Goal: Obtain resource: Download file/media

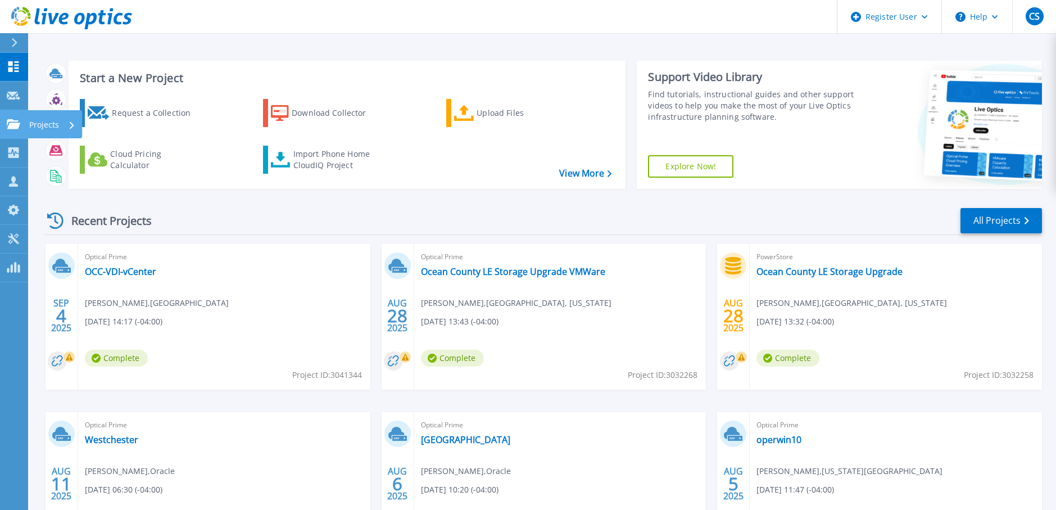
click at [39, 128] on p "Projects" at bounding box center [44, 124] width 30 height 29
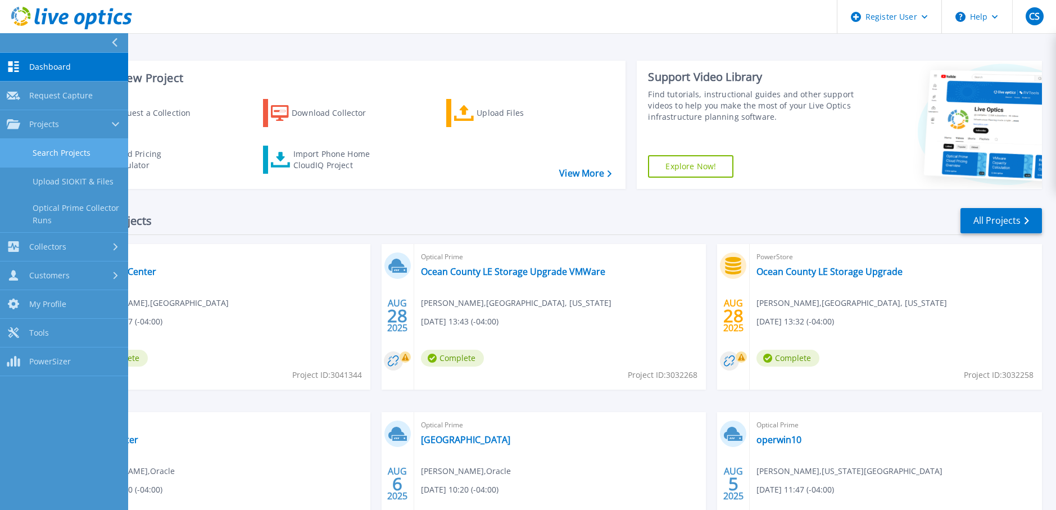
click at [54, 153] on link "Search Projects" at bounding box center [64, 153] width 128 height 29
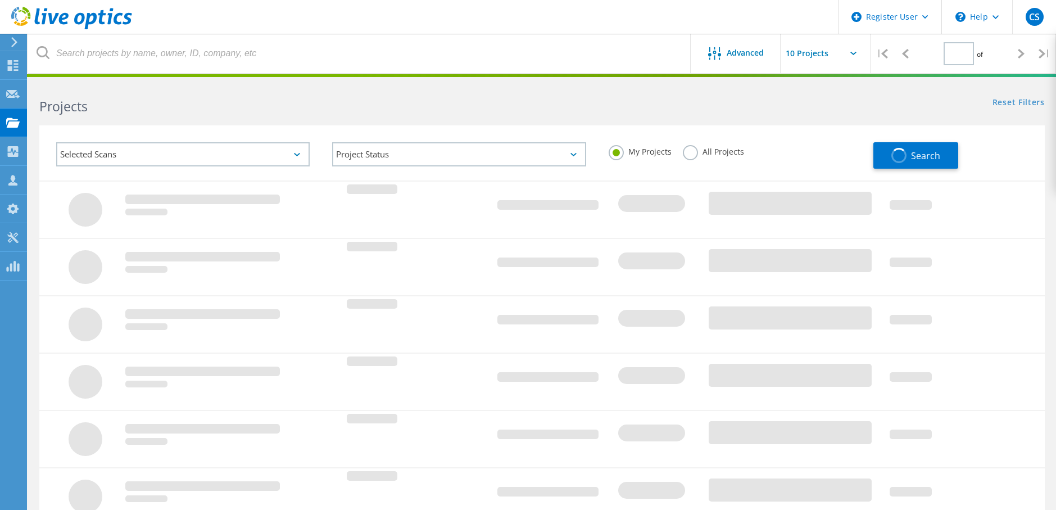
type input "3"
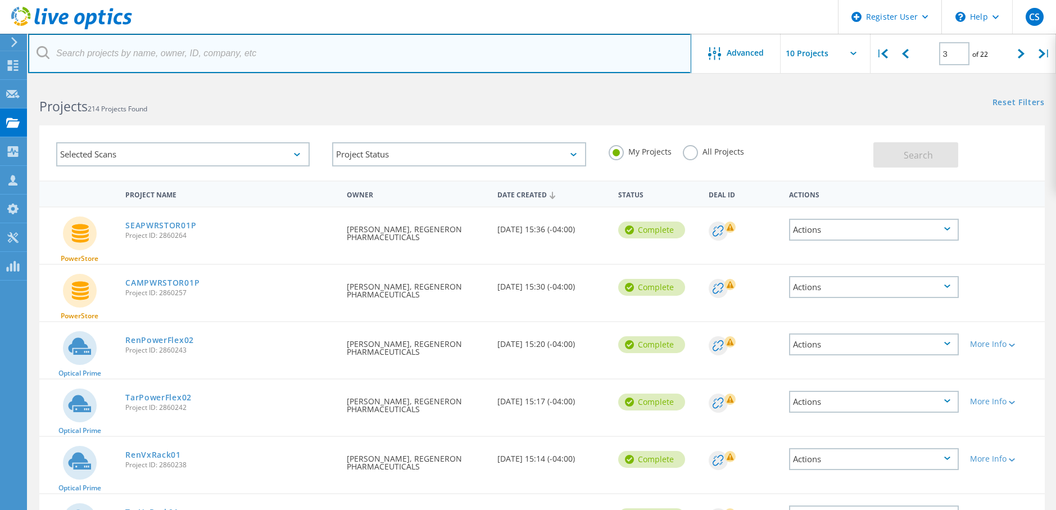
click at [124, 55] on input "text" at bounding box center [359, 53] width 663 height 39
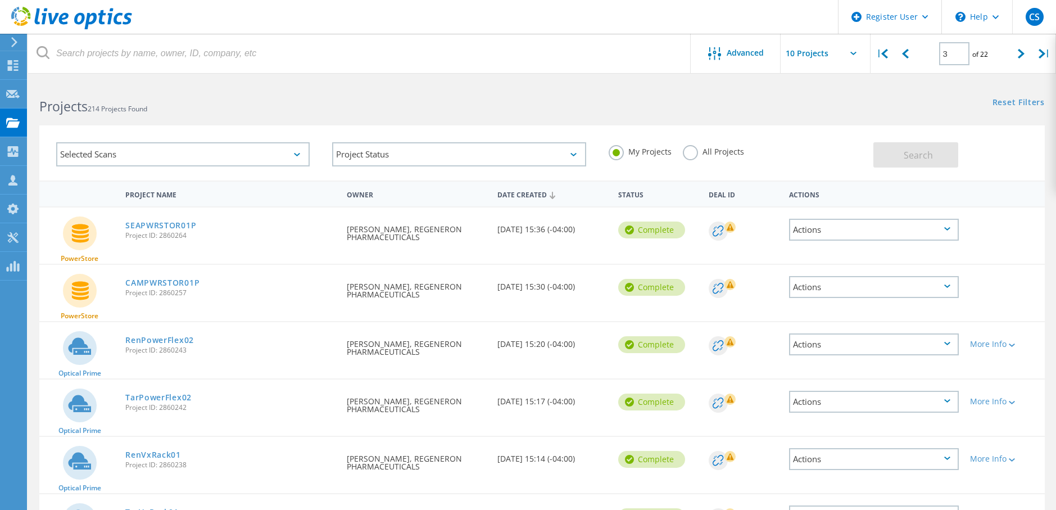
click at [690, 149] on label "All Projects" at bounding box center [713, 150] width 61 height 11
click at [0, 0] on input "All Projects" at bounding box center [0, 0] width 0 height 0
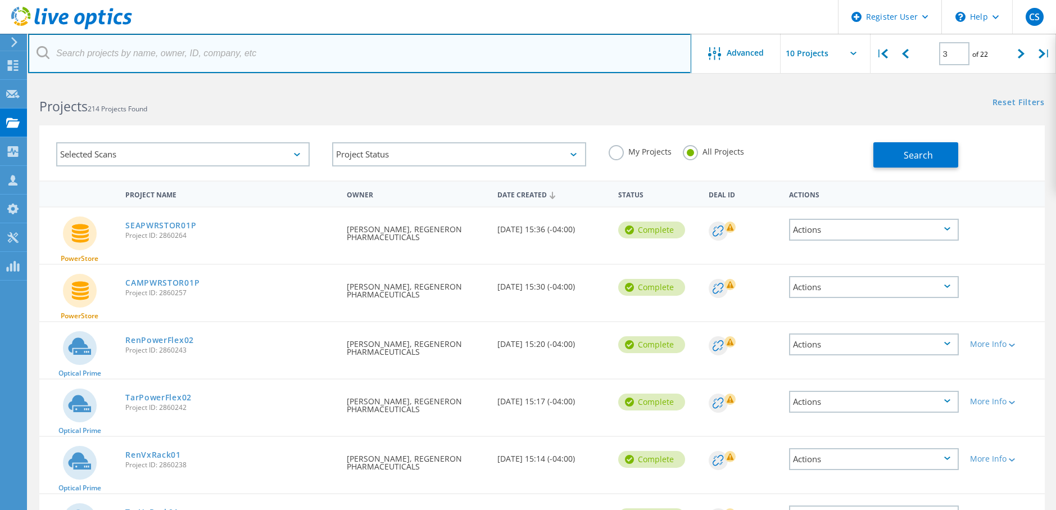
click at [121, 56] on input "text" at bounding box center [359, 53] width 663 height 39
paste input "2943698"
type input "2943698"
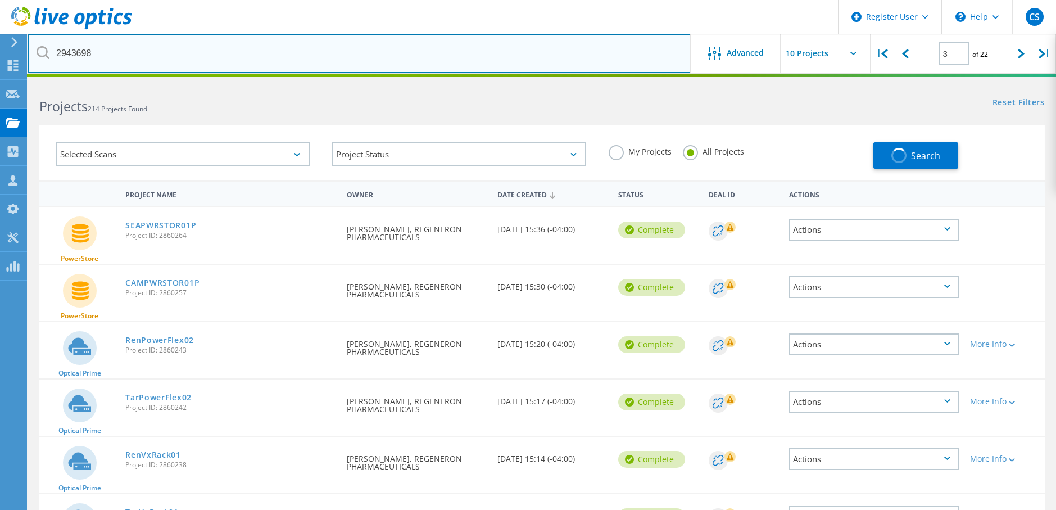
type input "1"
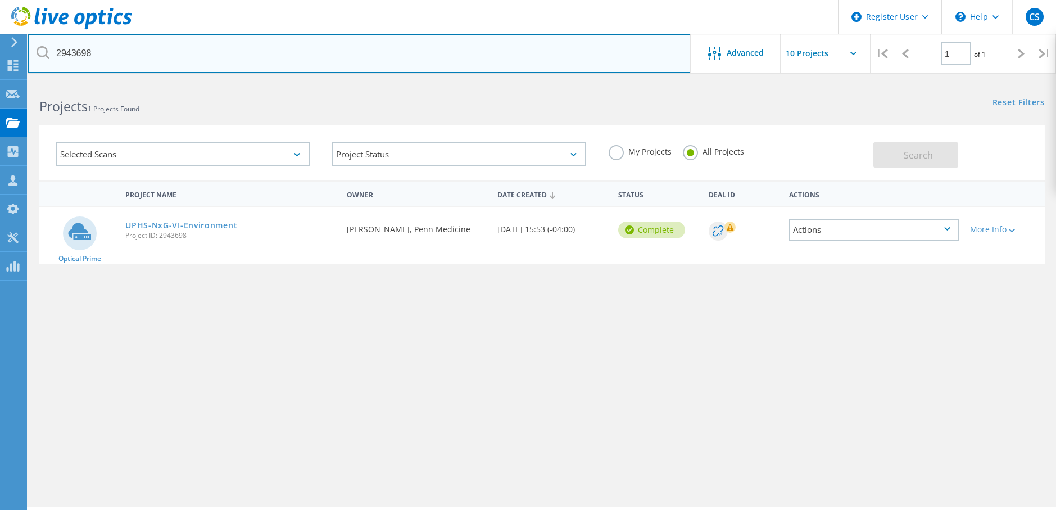
click at [58, 58] on input "2943698" at bounding box center [359, 53] width 663 height 39
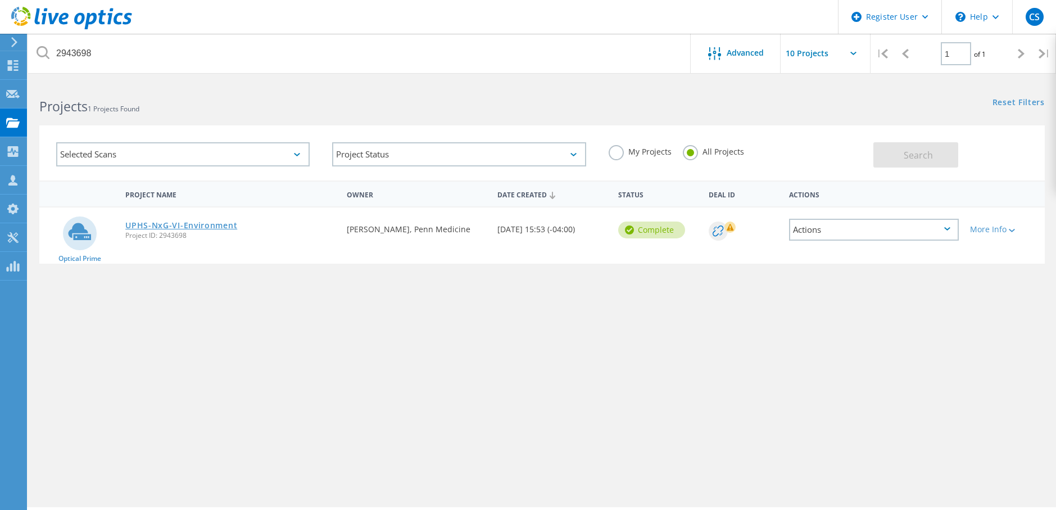
click at [200, 224] on link "UPHS-NxG-VI-Environment" at bounding box center [181, 225] width 112 height 8
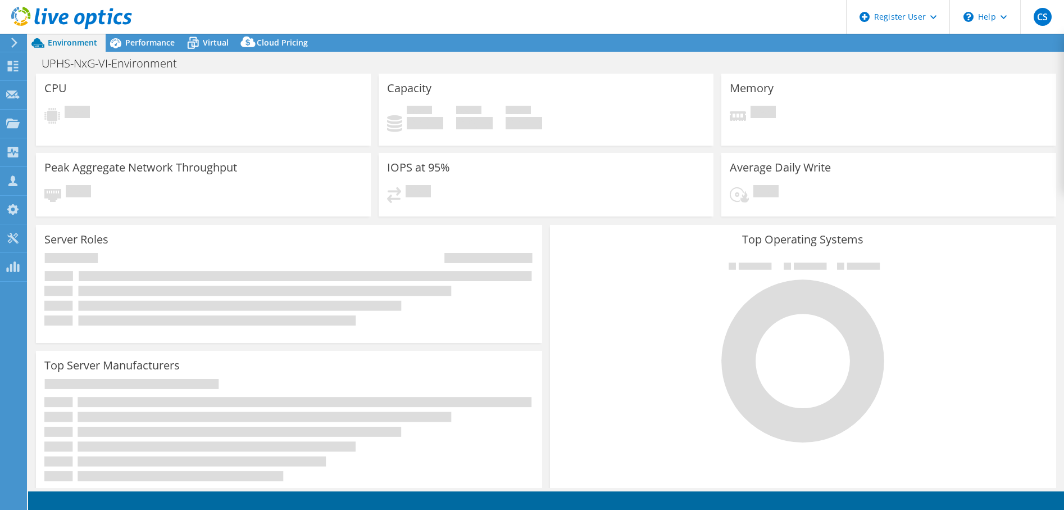
select select "USD"
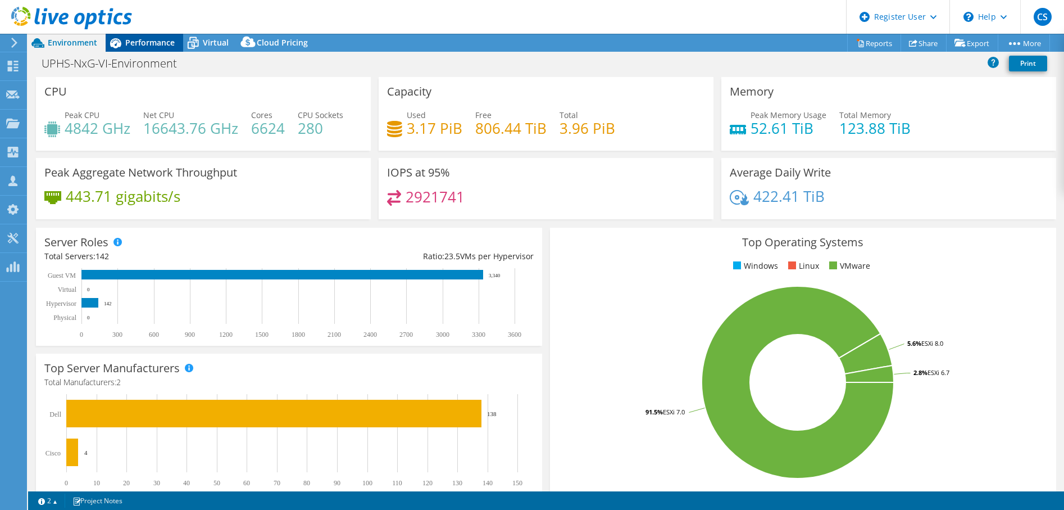
click at [133, 45] on span "Performance" at bounding box center [149, 42] width 49 height 11
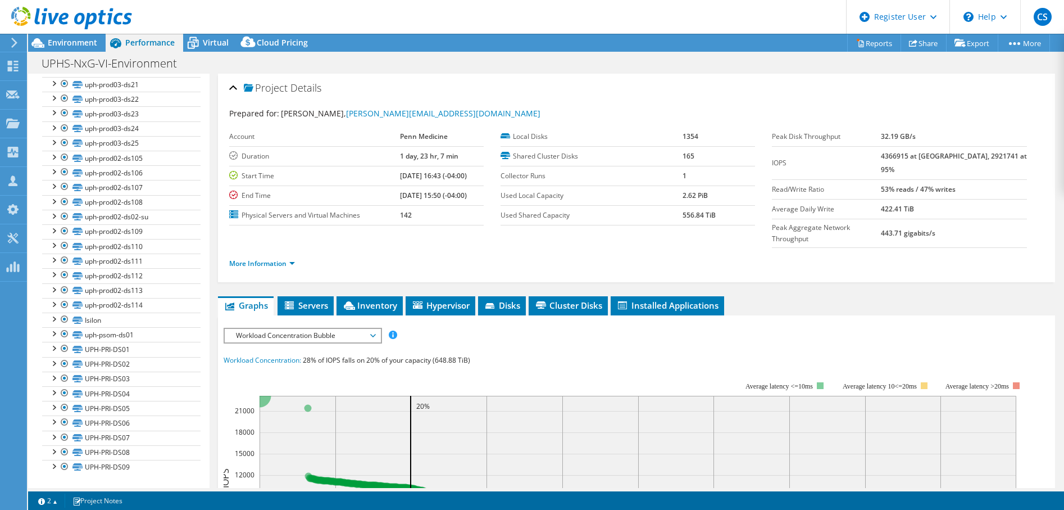
scroll to position [2767, 0]
click at [51, 319] on div at bounding box center [53, 317] width 11 height 11
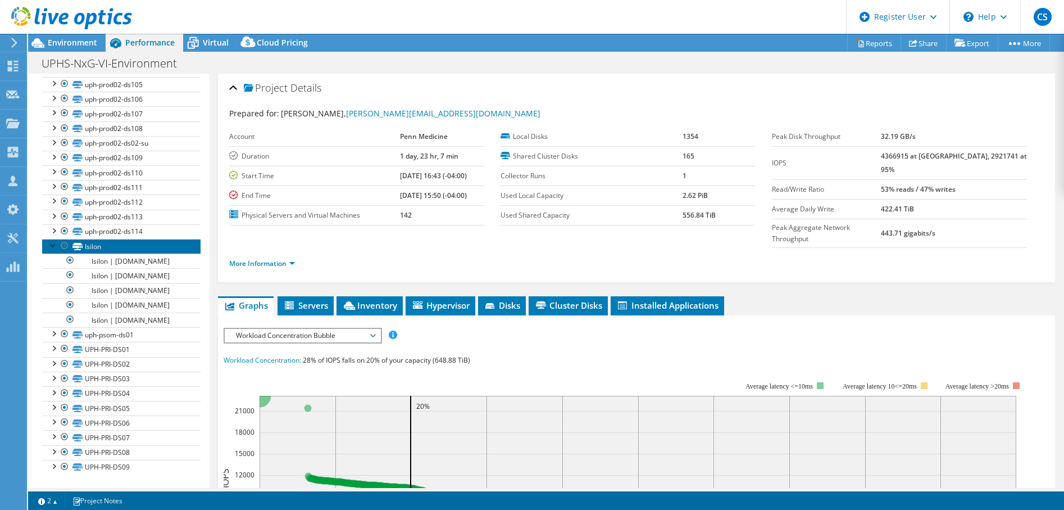
click at [147, 253] on link "Isilon" at bounding box center [121, 246] width 158 height 15
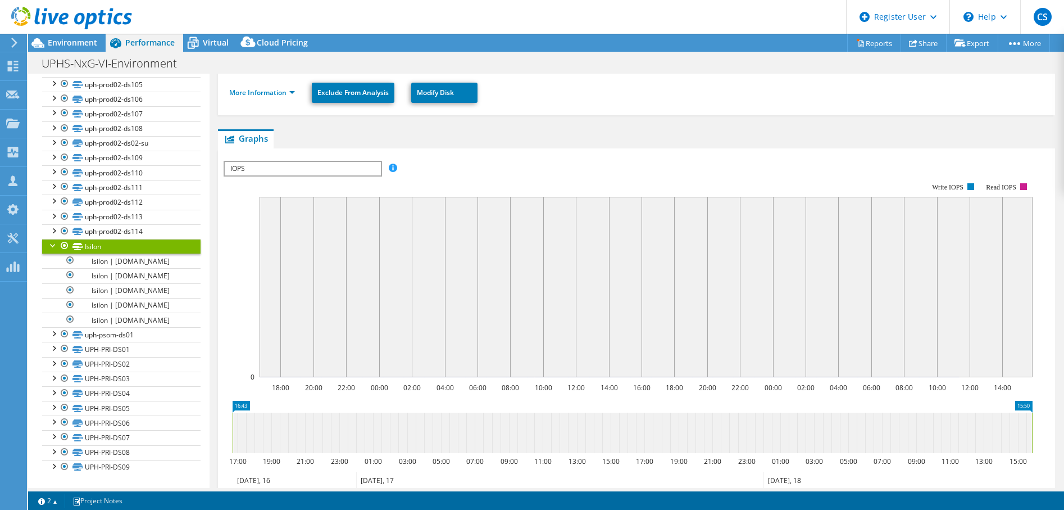
scroll to position [169, 0]
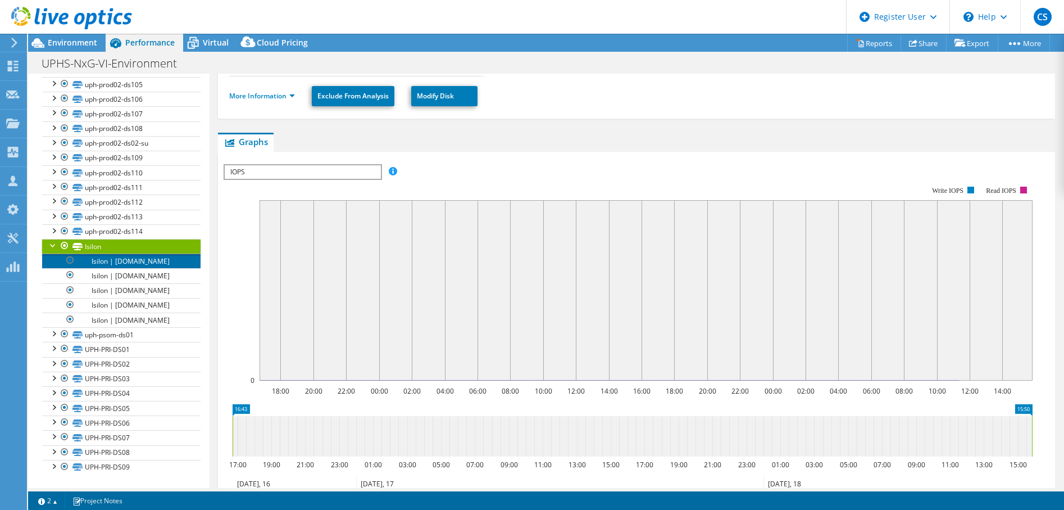
click at [141, 268] on link "Isilon | [DOMAIN_NAME]" at bounding box center [121, 260] width 158 height 15
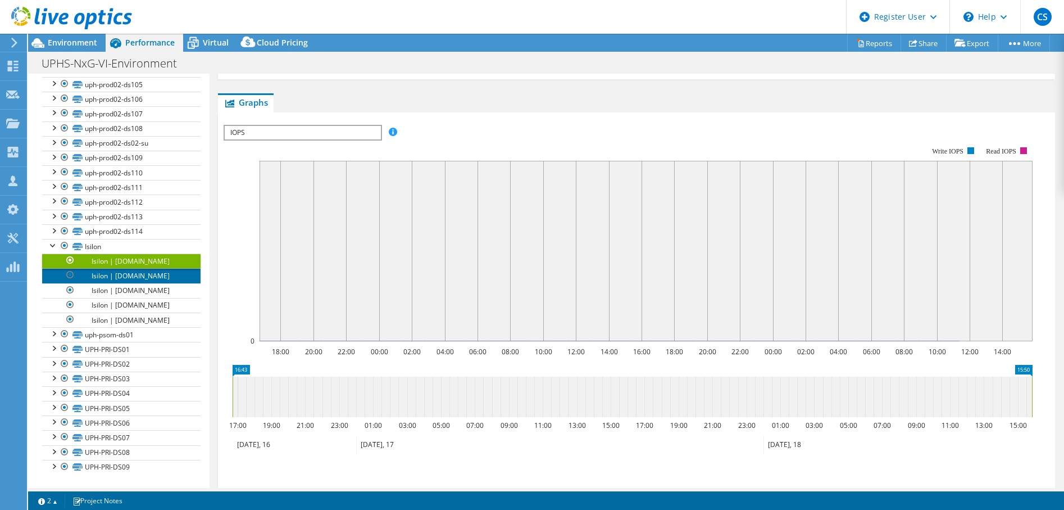
click at [152, 283] on link "Isilon | [DOMAIN_NAME]" at bounding box center [121, 275] width 158 height 15
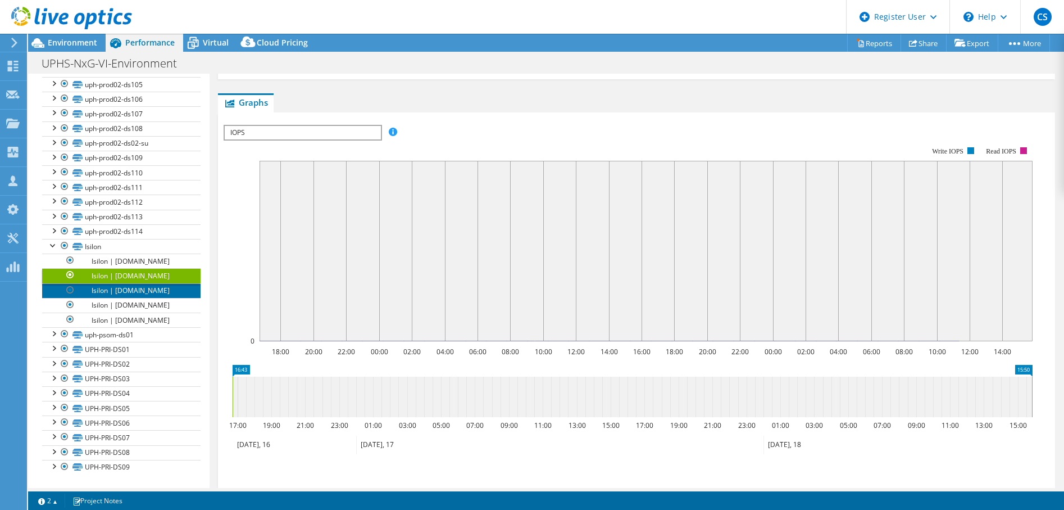
click at [148, 298] on link "Isilon | [DOMAIN_NAME]" at bounding box center [121, 290] width 158 height 15
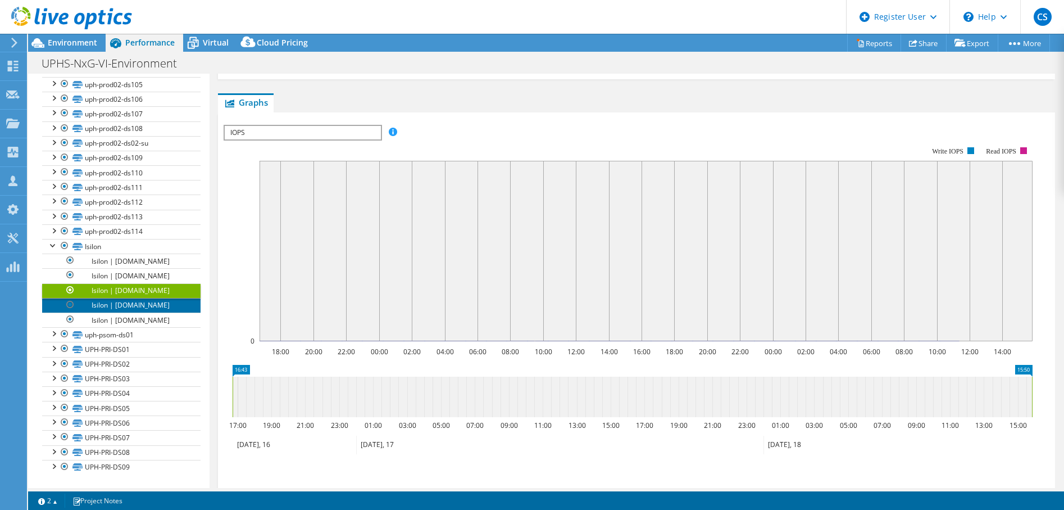
click at [151, 312] on link "Isilon | [DOMAIN_NAME]" at bounding box center [121, 305] width 158 height 15
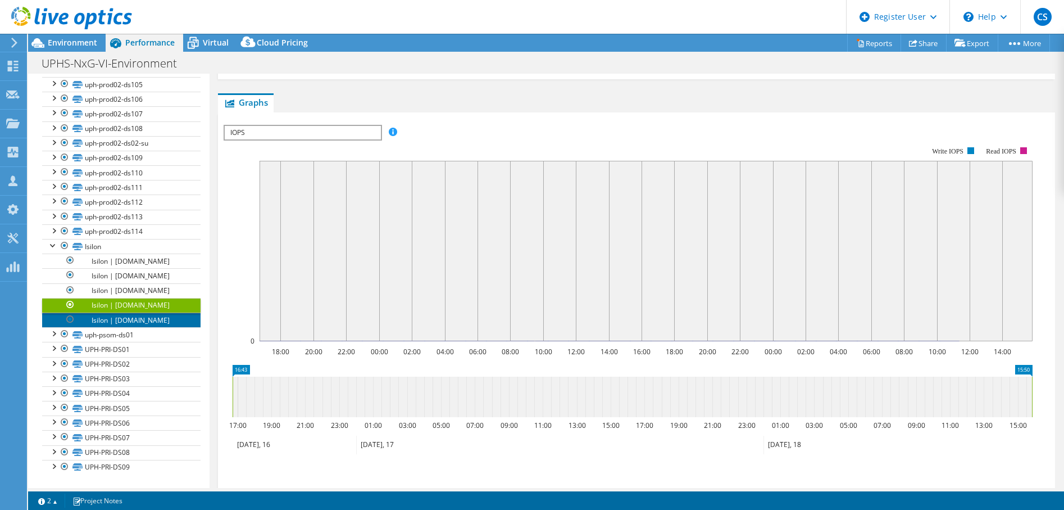
click at [155, 327] on link "Isilon | [DOMAIN_NAME]" at bounding box center [121, 319] width 158 height 15
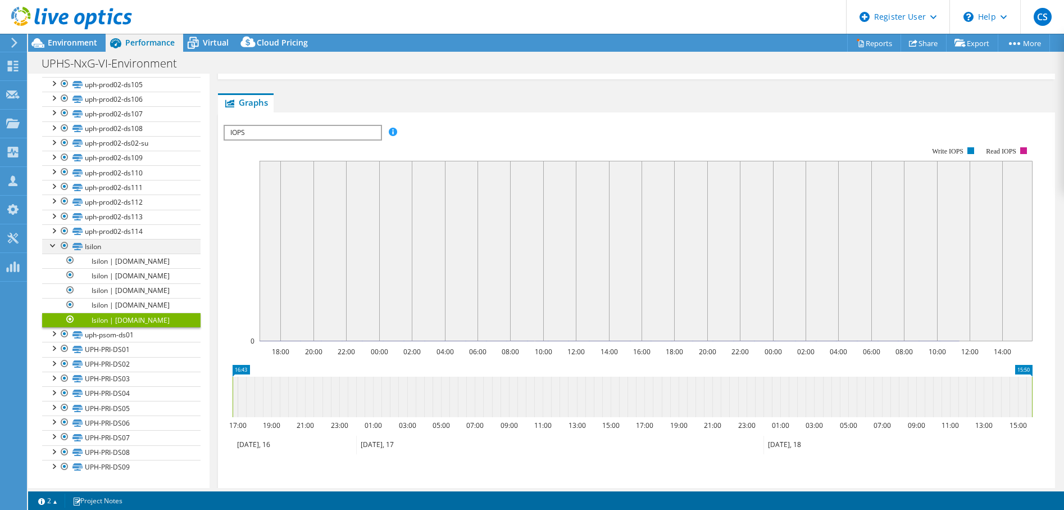
click at [56, 250] on div at bounding box center [53, 244] width 11 height 11
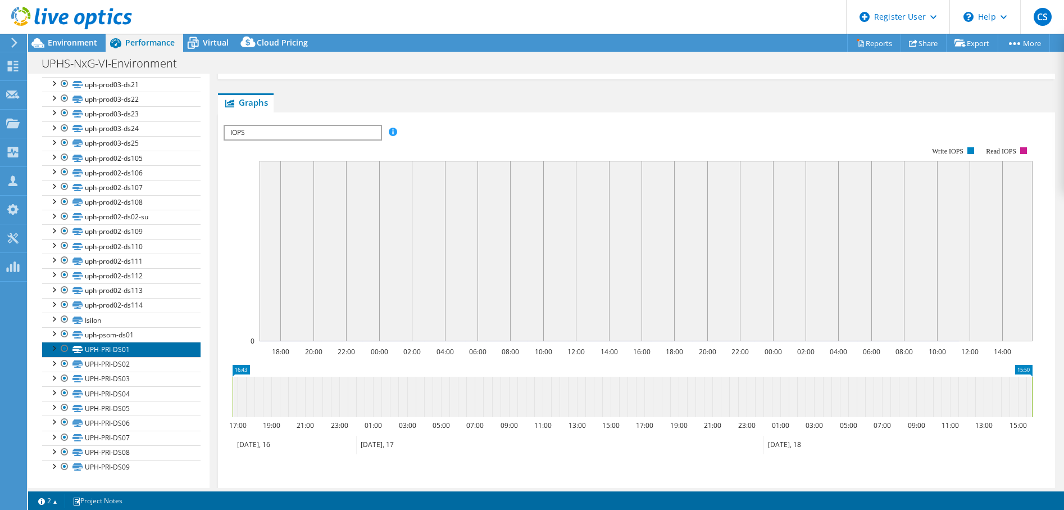
click at [122, 349] on link "UPH-PRI-DS01" at bounding box center [121, 349] width 158 height 15
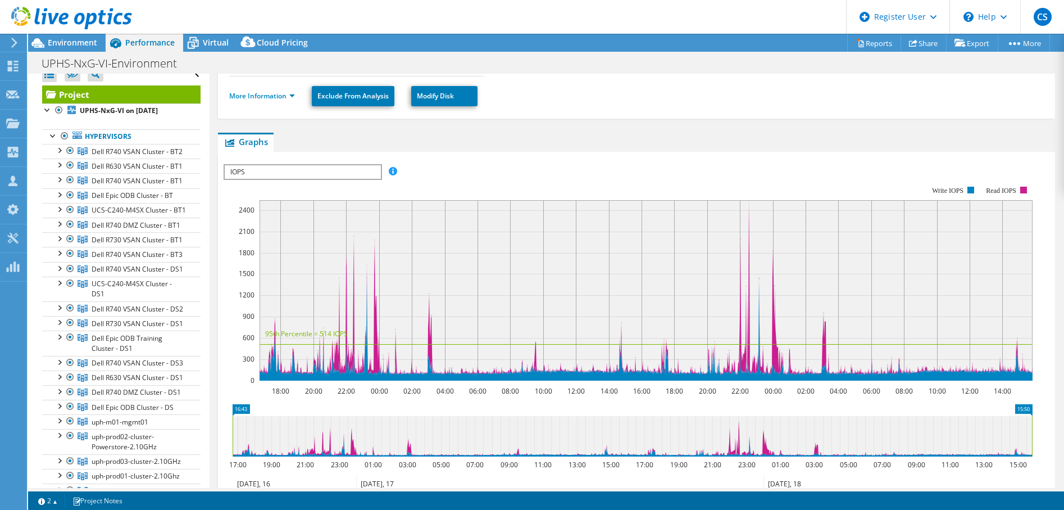
scroll to position [0, 0]
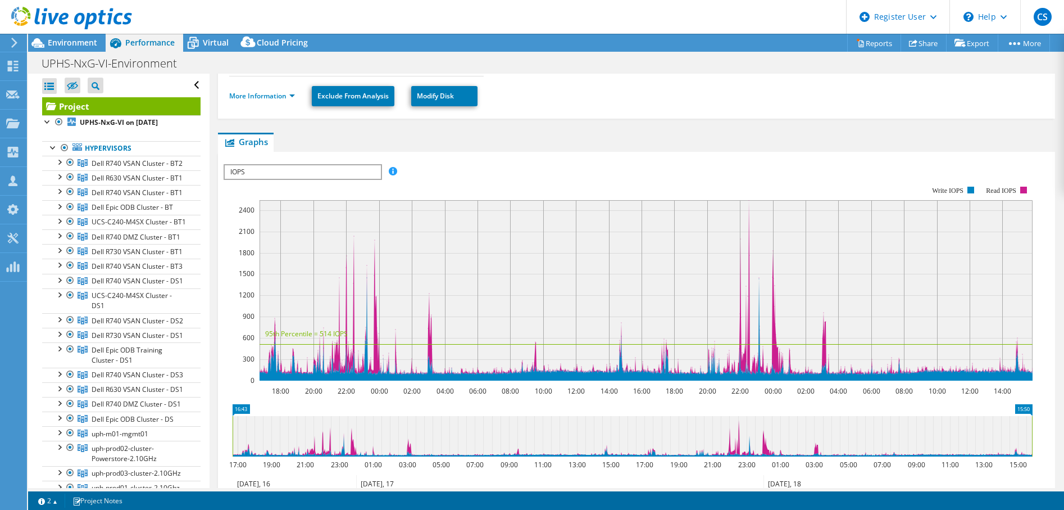
click at [147, 39] on span "Performance" at bounding box center [149, 42] width 49 height 11
click at [118, 127] on b "UPHS-NxG-VI on [DATE]" at bounding box center [119, 122] width 78 height 10
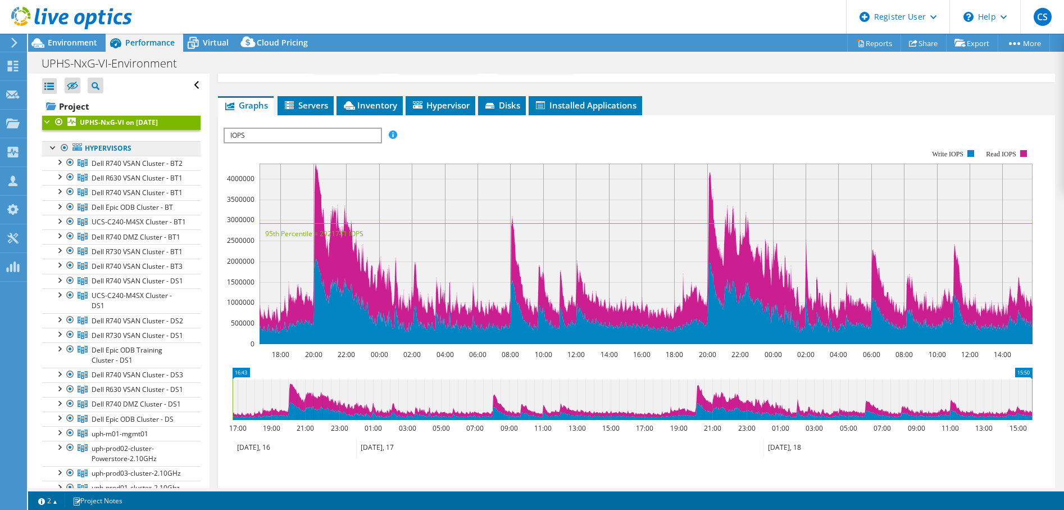
click at [122, 149] on link "Hypervisors" at bounding box center [121, 148] width 158 height 15
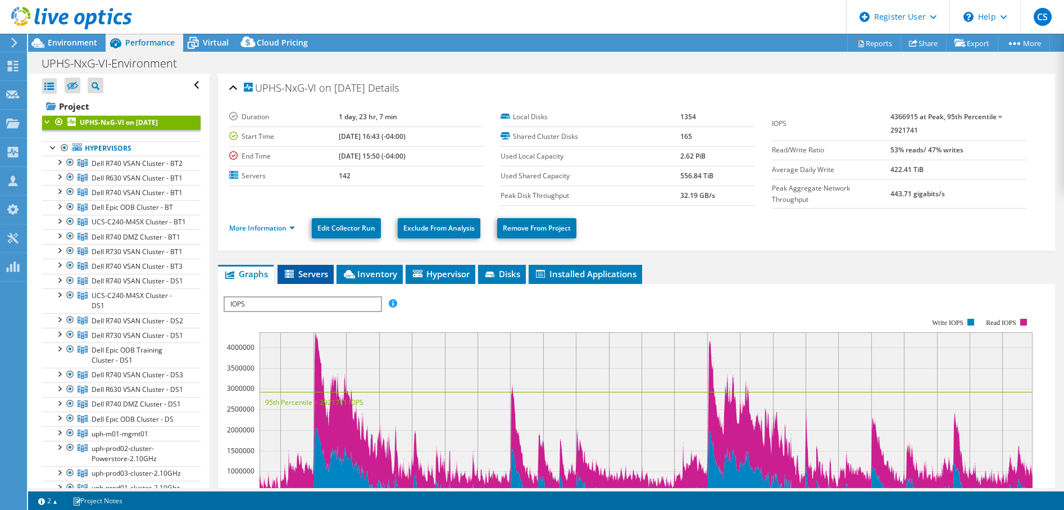
click at [300, 274] on span "Servers" at bounding box center [305, 273] width 45 height 11
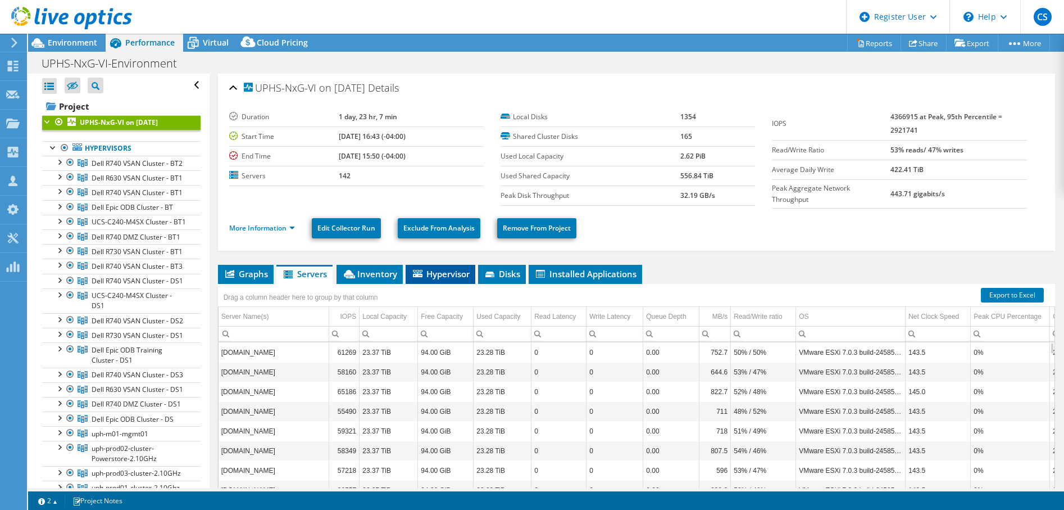
click at [447, 273] on span "Hypervisor" at bounding box center [440, 273] width 58 height 11
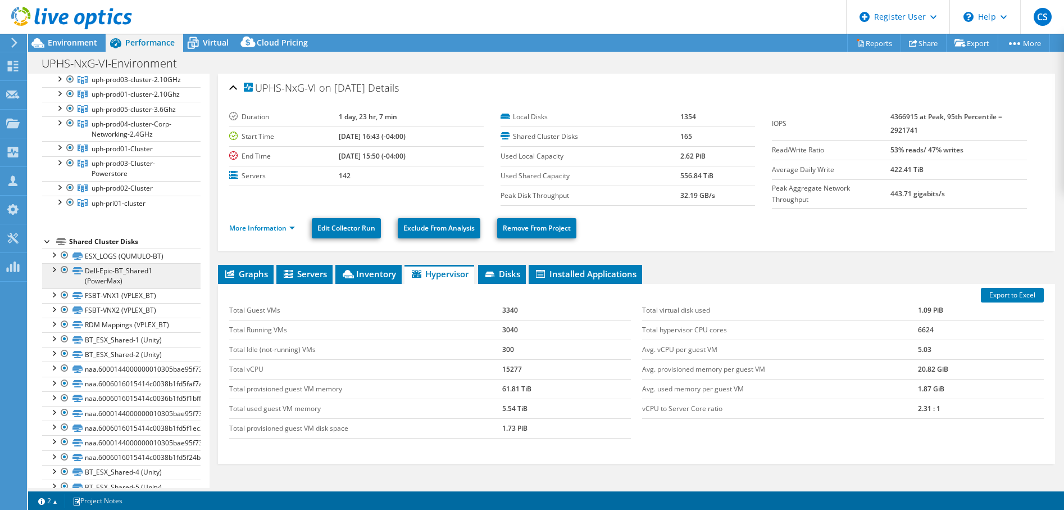
scroll to position [562, 0]
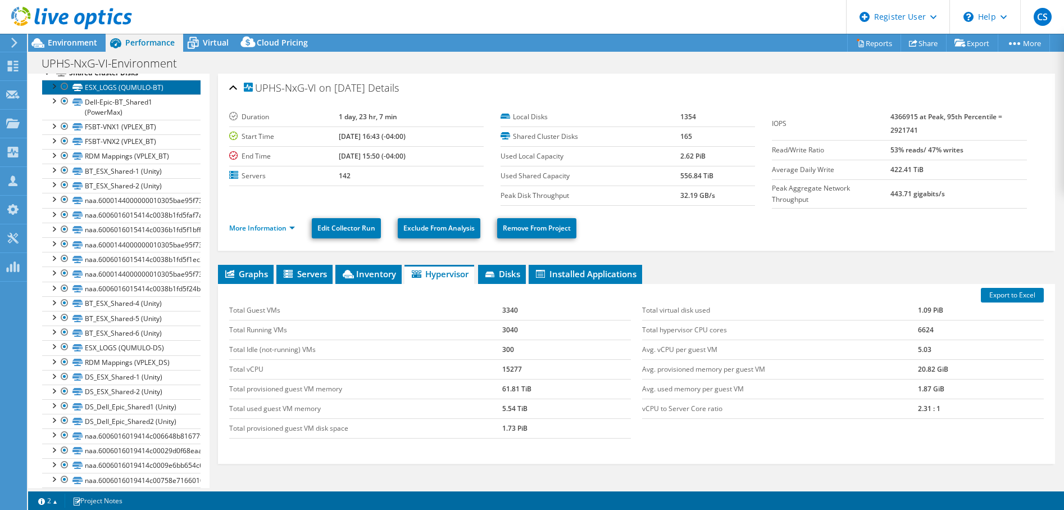
click at [119, 94] on link "ESX_LOGS (QUMULO-BT)" at bounding box center [121, 87] width 158 height 15
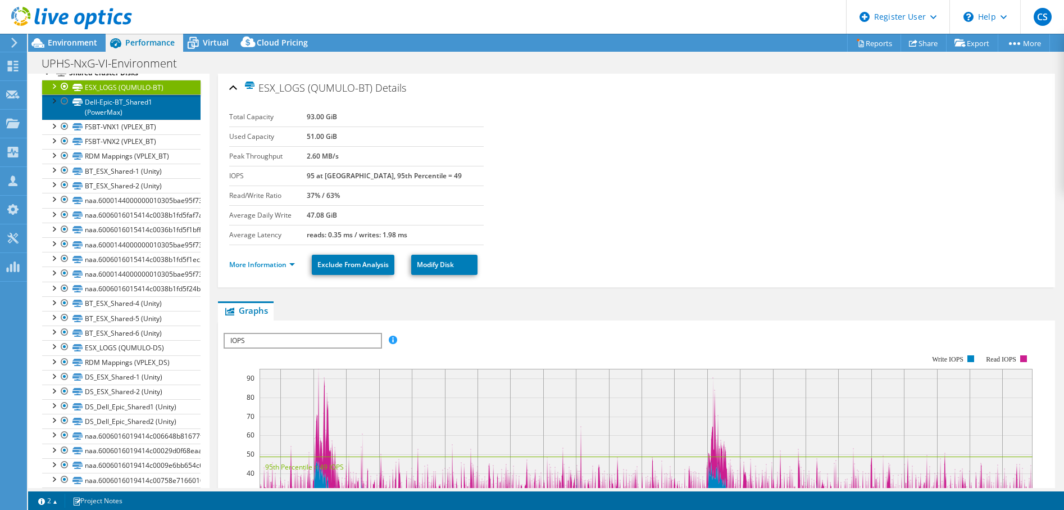
click at [134, 119] on link "Dell-Epic-BT_Shared1 (PowerMax)" at bounding box center [121, 106] width 158 height 25
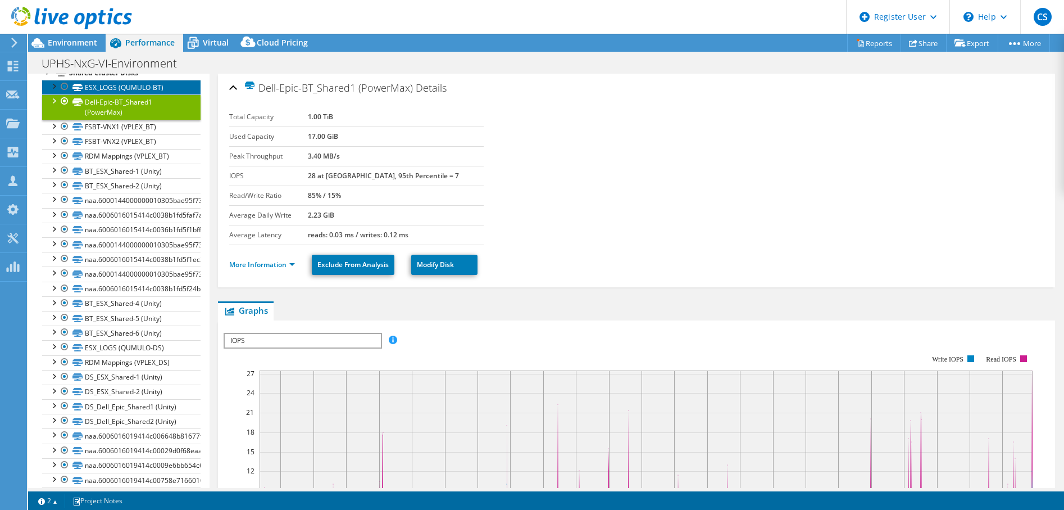
drag, startPoint x: 117, startPoint y: 236, endPoint x: 145, endPoint y: 252, distance: 32.0
click at [118, 94] on link "ESX_LOGS (QUMULO-BT)" at bounding box center [121, 87] width 158 height 15
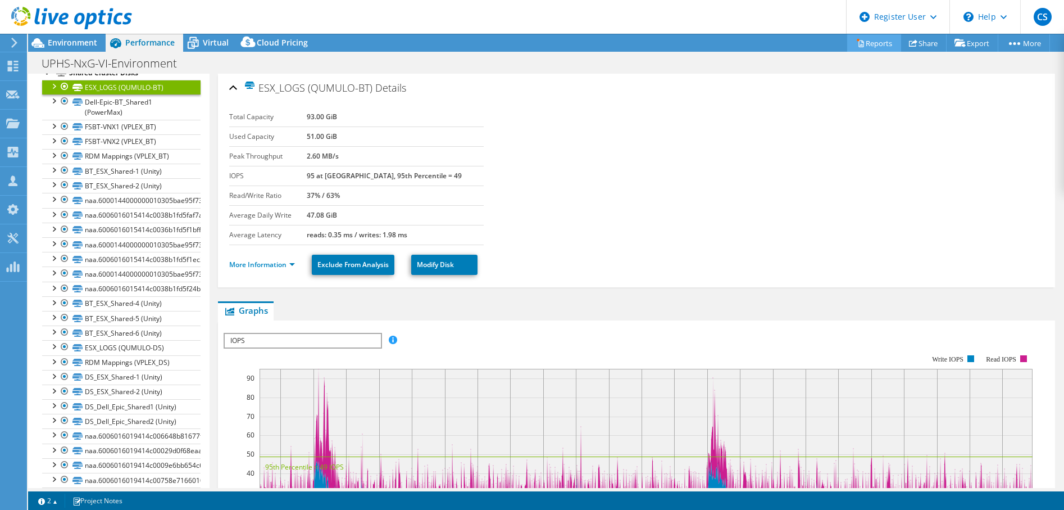
click at [871, 46] on link "Reports" at bounding box center [874, 42] width 54 height 17
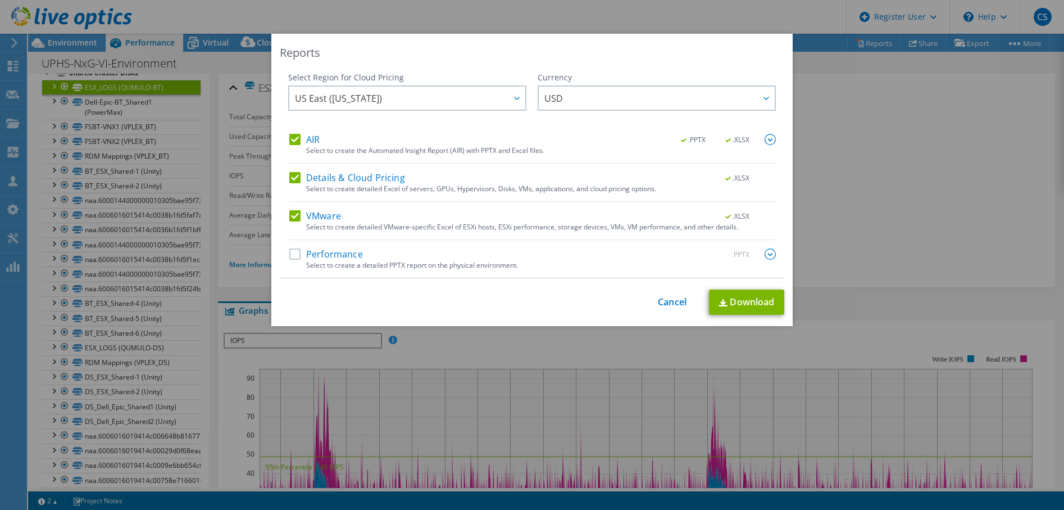
click at [294, 258] on label "Performance" at bounding box center [326, 253] width 74 height 11
click at [0, 0] on input "Performance" at bounding box center [0, 0] width 0 height 0
click at [292, 216] on label "VMware" at bounding box center [315, 215] width 52 height 11
click at [0, 0] on input "VMware" at bounding box center [0, 0] width 0 height 0
click at [295, 180] on label "Details & Cloud Pricing" at bounding box center [347, 177] width 116 height 11
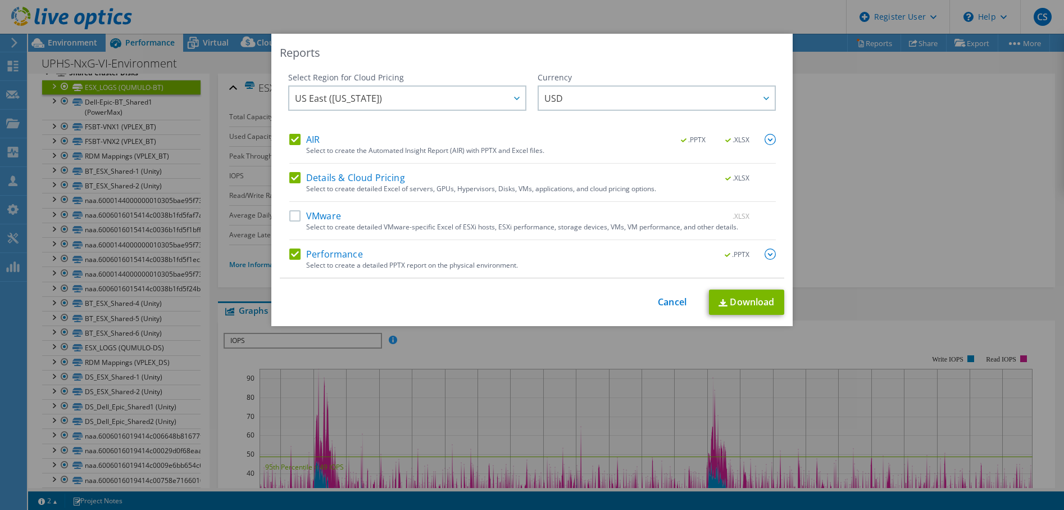
click at [0, 0] on input "Details & Cloud Pricing" at bounding box center [0, 0] width 0 height 0
click at [295, 139] on label "AIR" at bounding box center [304, 139] width 30 height 11
click at [0, 0] on input "AIR" at bounding box center [0, 0] width 0 height 0
click at [769, 256] on img at bounding box center [770, 253] width 11 height 11
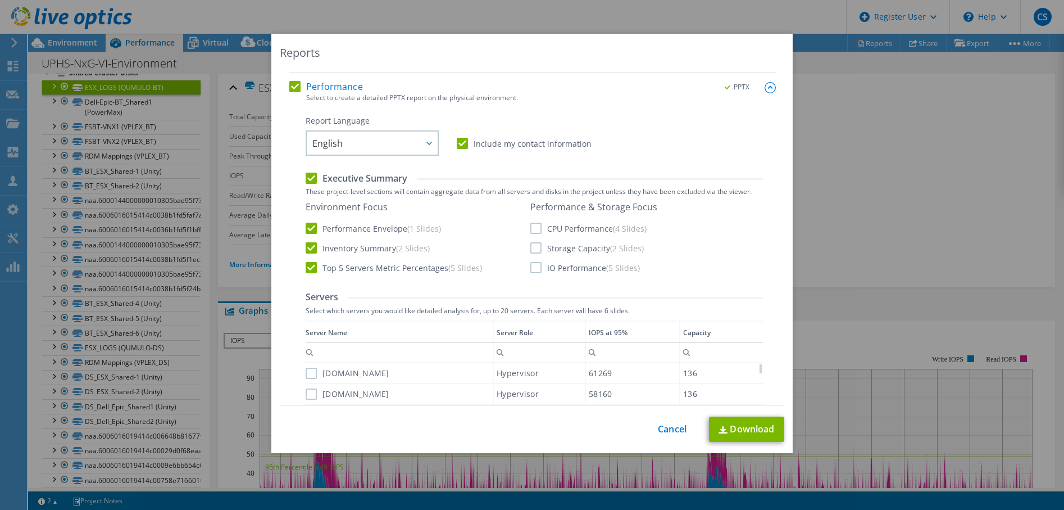
scroll to position [169, 0]
click at [538, 264] on label "IO Performance (5 Slides)" at bounding box center [585, 266] width 110 height 11
click at [0, 0] on input "IO Performance (5 Slides)" at bounding box center [0, 0] width 0 height 0
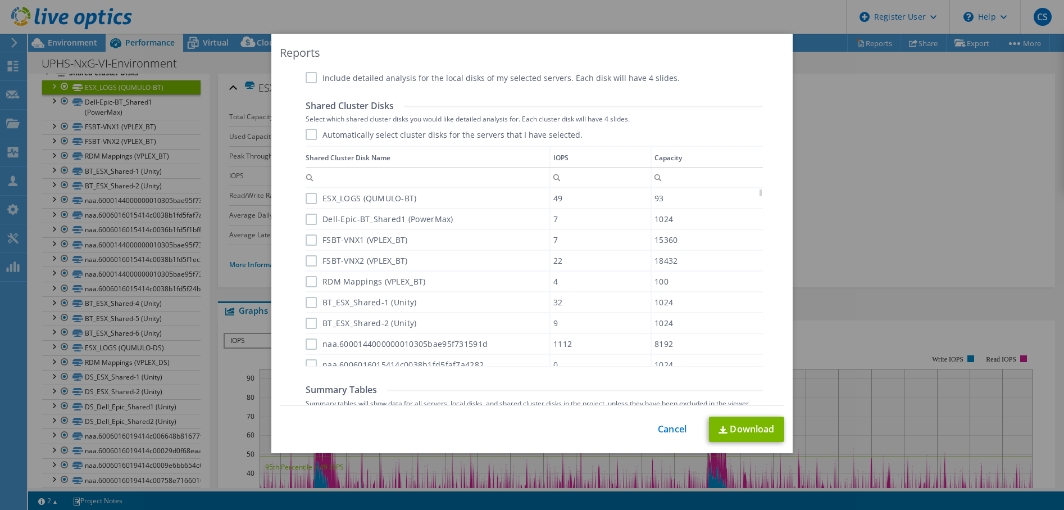
scroll to position [694, 0]
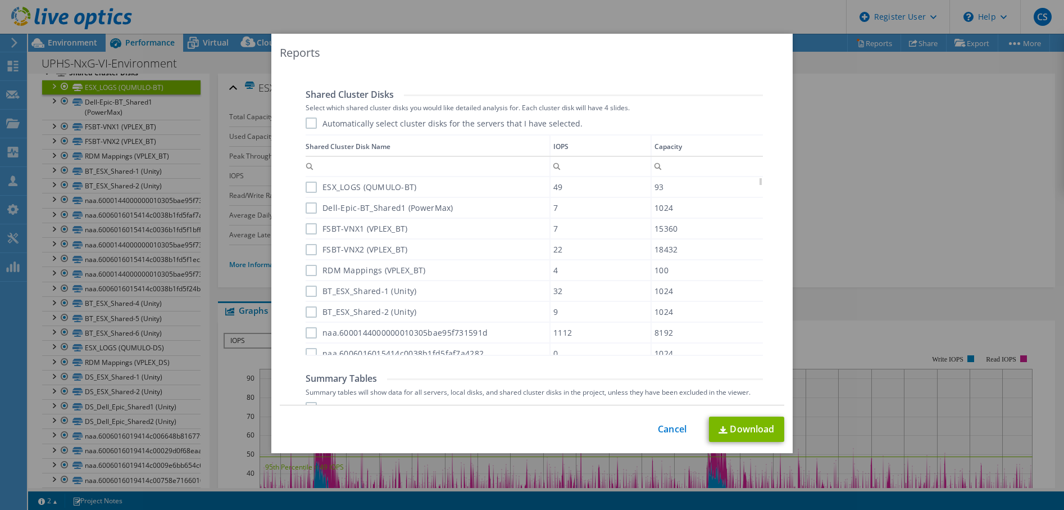
click at [576, 144] on td "IOPS" at bounding box center [600, 145] width 101 height 21
click at [572, 148] on td "IOPS" at bounding box center [604, 145] width 98 height 21
click at [307, 186] on label "uph-prod01-ds01" at bounding box center [348, 186] width 85 height 11
click at [0, 0] on input "uph-prod01-ds01" at bounding box center [0, 0] width 0 height 0
click at [307, 207] on label "UPH-PRI-DS06" at bounding box center [341, 207] width 71 height 11
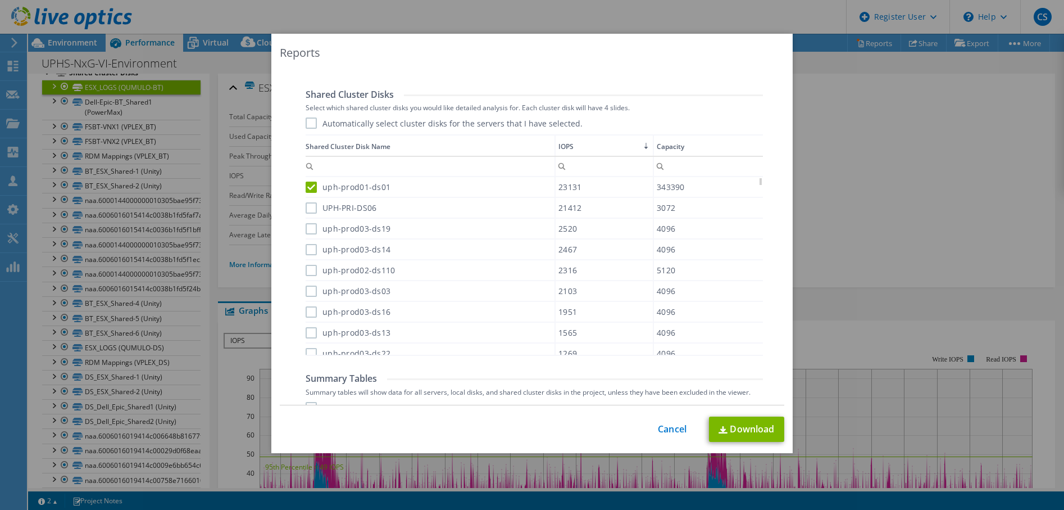
click at [0, 0] on input "UPH-PRI-DS06" at bounding box center [0, 0] width 0 height 0
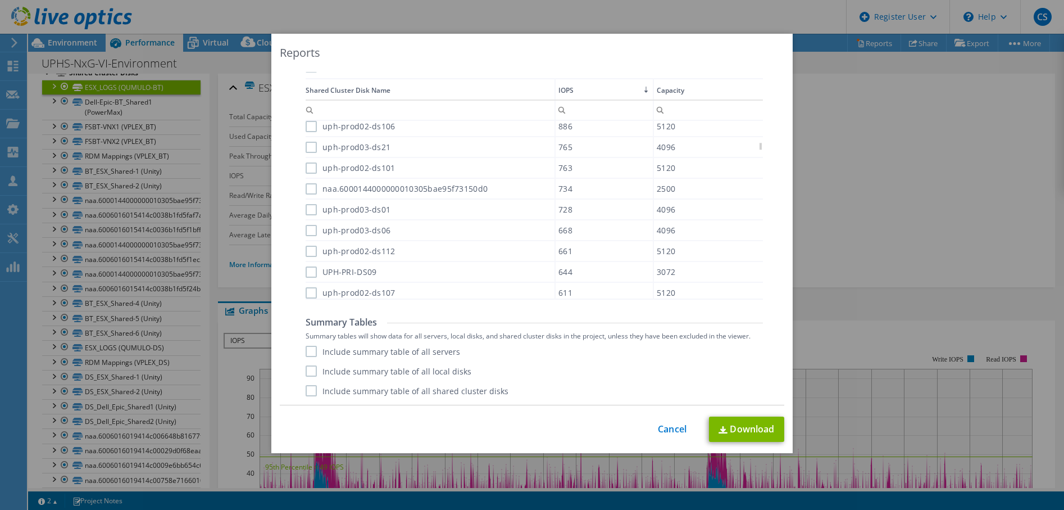
scroll to position [404, 0]
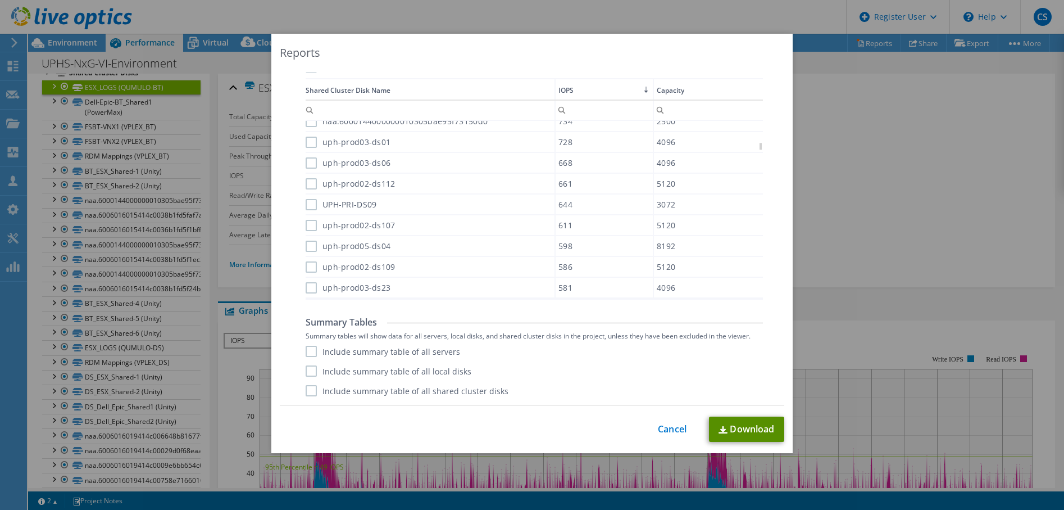
click at [742, 433] on link "Download" at bounding box center [746, 428] width 75 height 25
click at [669, 430] on link "Cancel" at bounding box center [672, 429] width 29 height 11
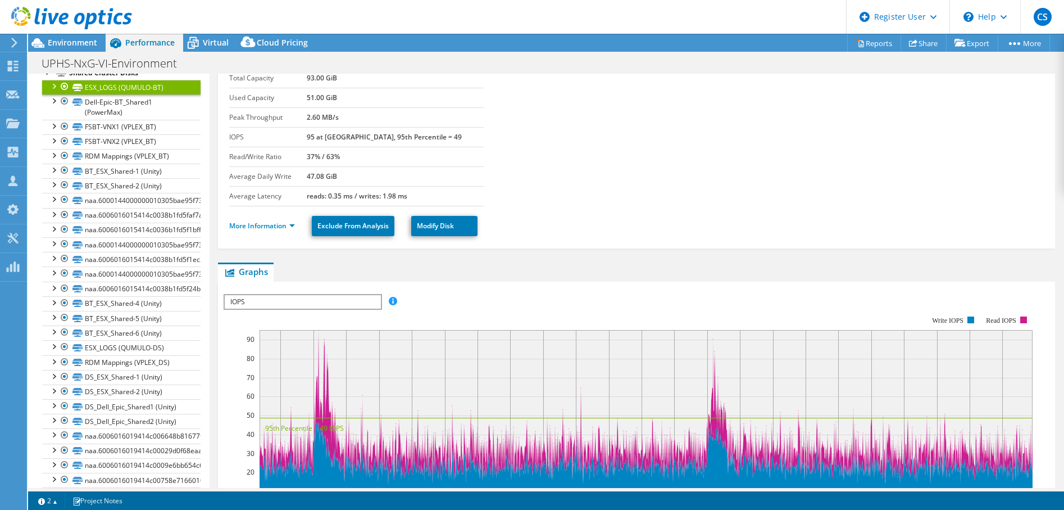
scroll to position [56, 0]
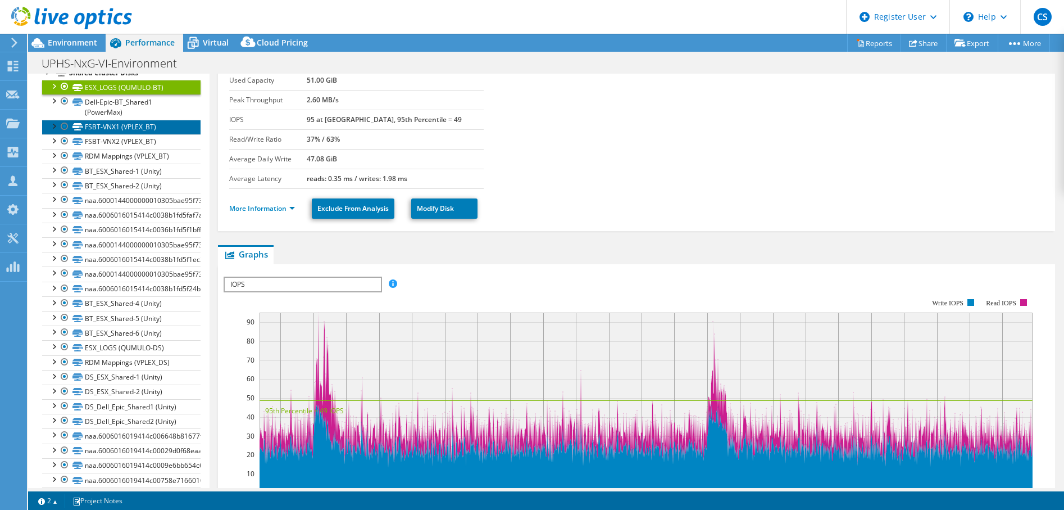
click at [152, 134] on link "FSBT-VNX1 (VPLEX_BT)" at bounding box center [121, 127] width 158 height 15
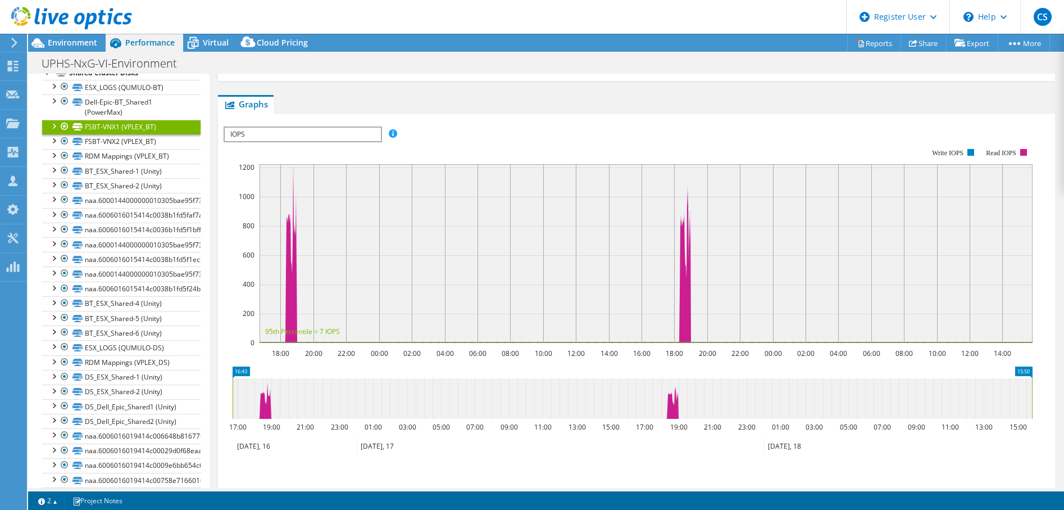
scroll to position [225, 0]
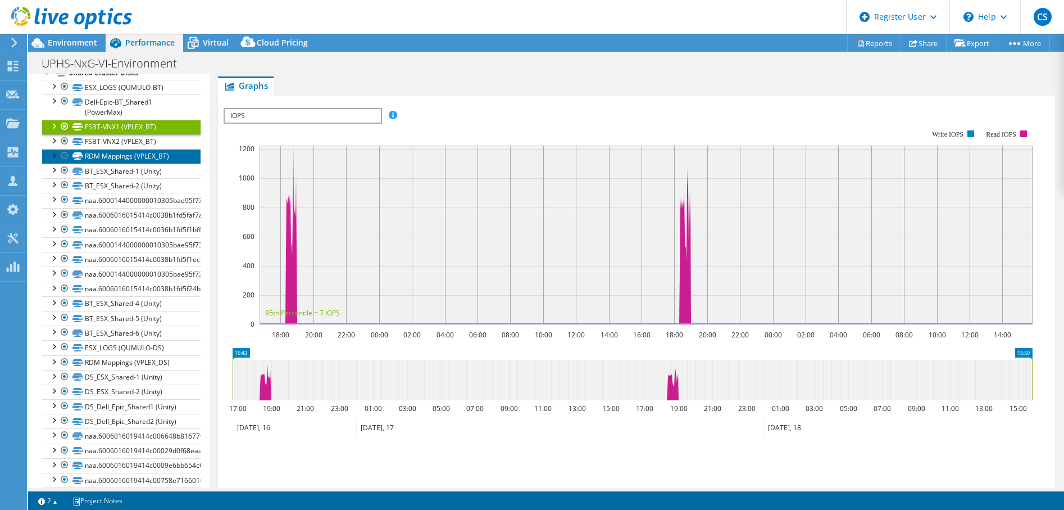
click at [158, 163] on link "RDM Mappings (VPLEX_BT)" at bounding box center [121, 156] width 158 height 15
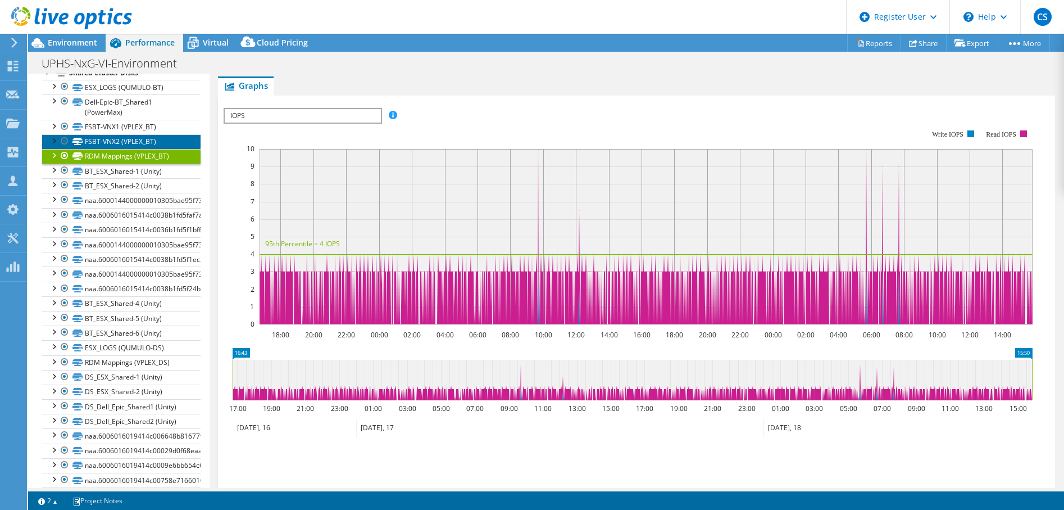
click at [153, 149] on link "FSBT-VNX2 (VPLEX_BT)" at bounding box center [121, 141] width 158 height 15
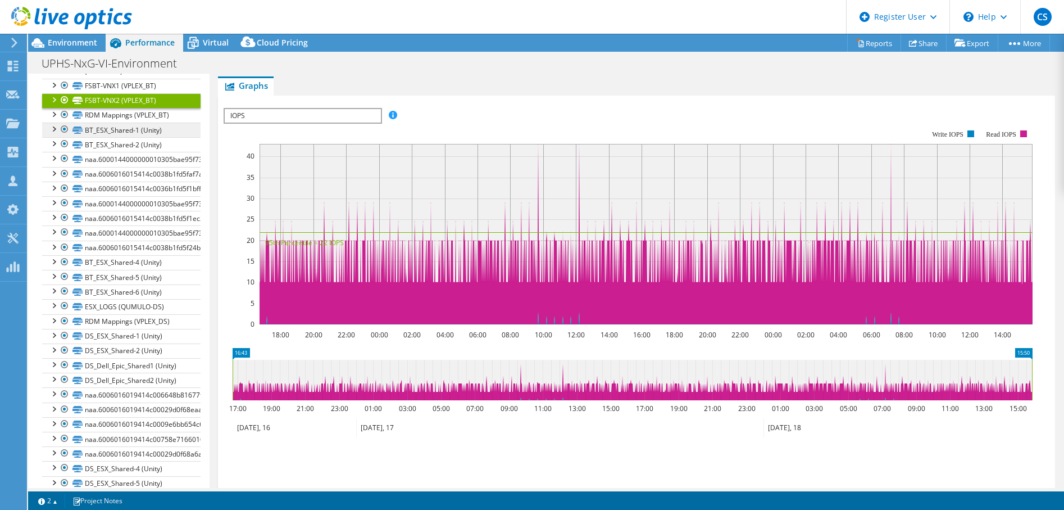
scroll to position [618, 0]
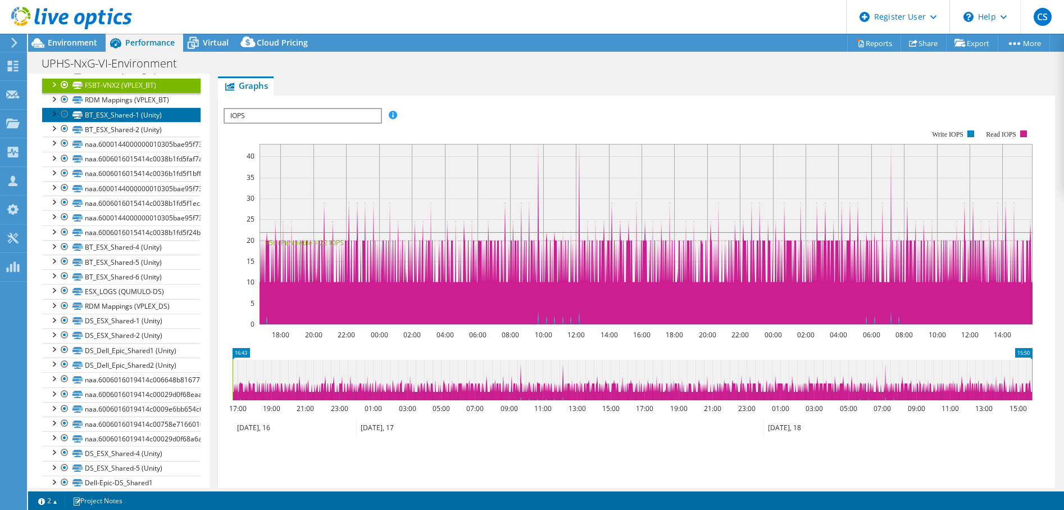
click at [147, 122] on link "BT_ESX_Shared-1 (Unity)" at bounding box center [121, 114] width 158 height 15
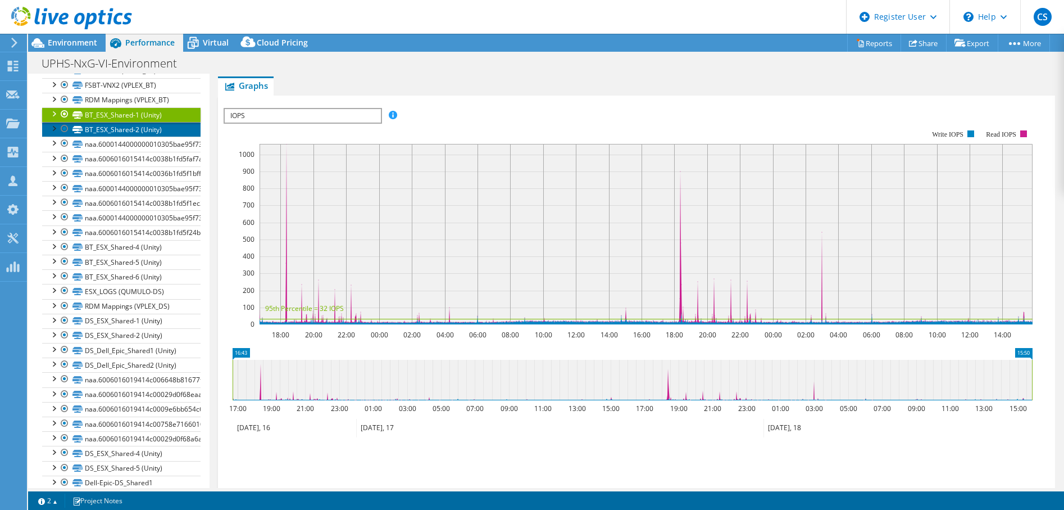
click at [161, 137] on link "BT_ESX_Shared-2 (Unity)" at bounding box center [121, 129] width 158 height 15
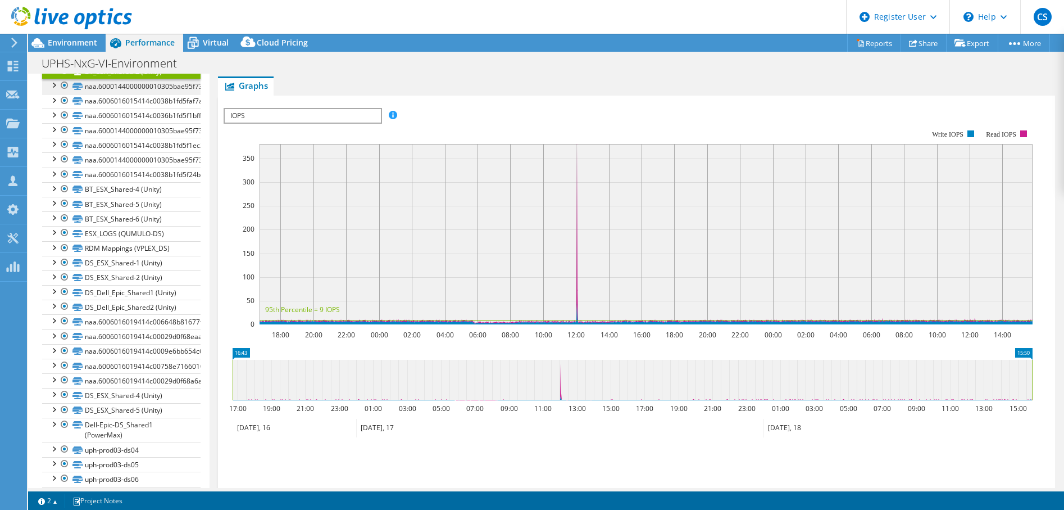
scroll to position [730, 0]
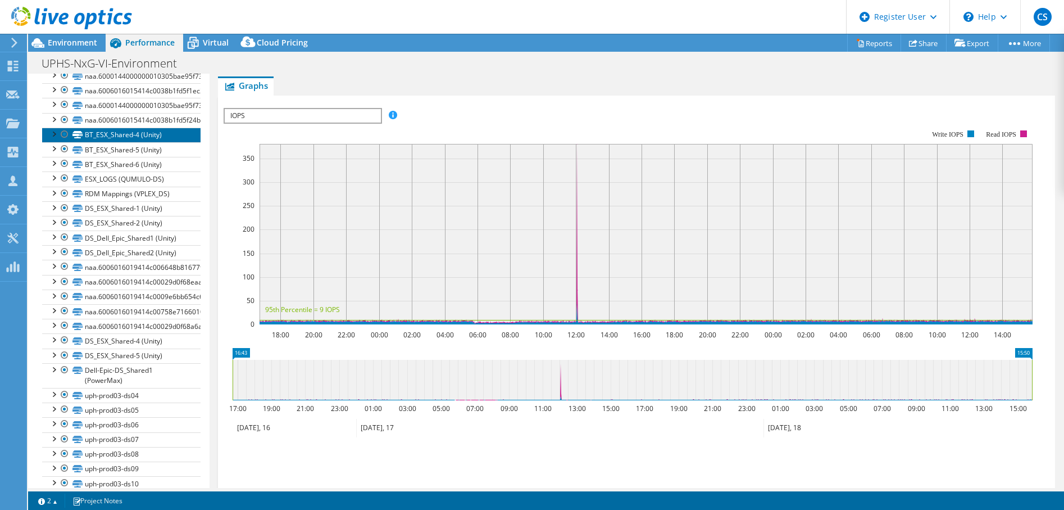
click at [162, 142] on link "BT_ESX_Shared-4 (Unity)" at bounding box center [121, 135] width 158 height 15
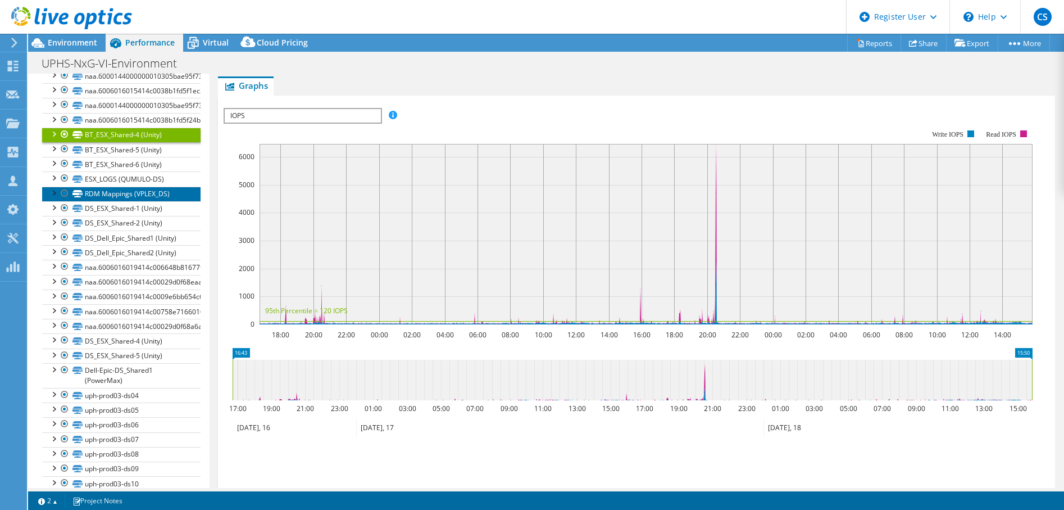
click at [178, 201] on link "RDM Mappings (VPLEX_DS)" at bounding box center [121, 194] width 158 height 15
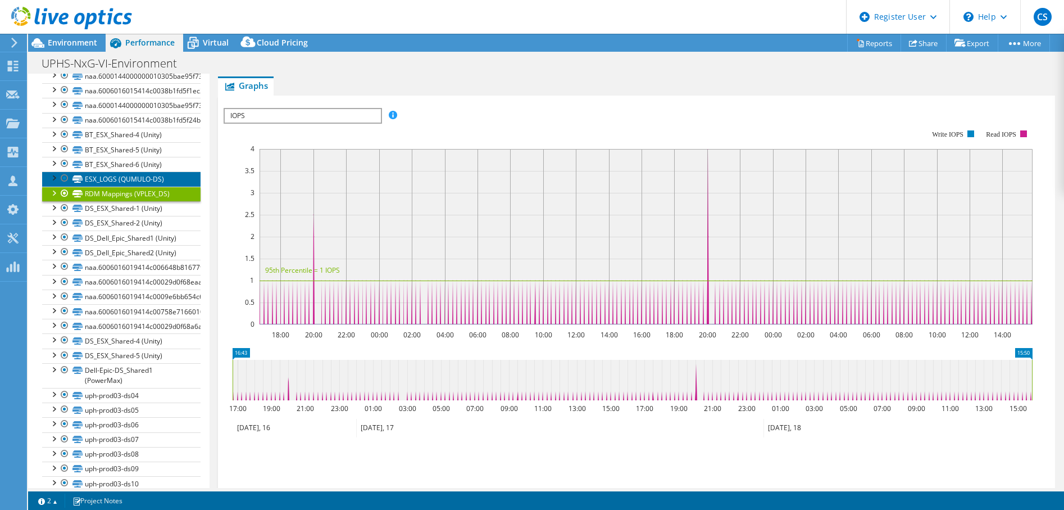
click at [153, 186] on link "ESX_LOGS (QUMULO-DS)" at bounding box center [121, 178] width 158 height 15
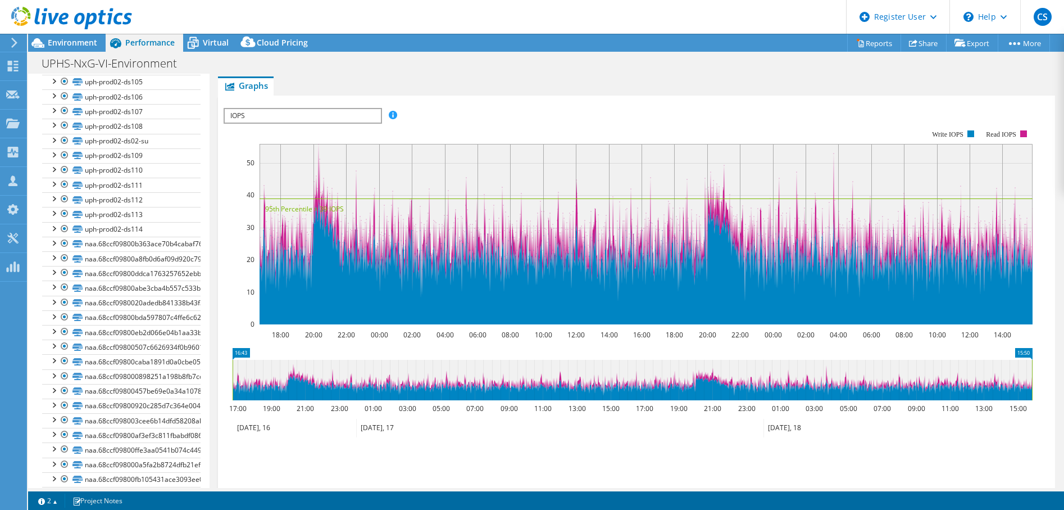
scroll to position [1138, 0]
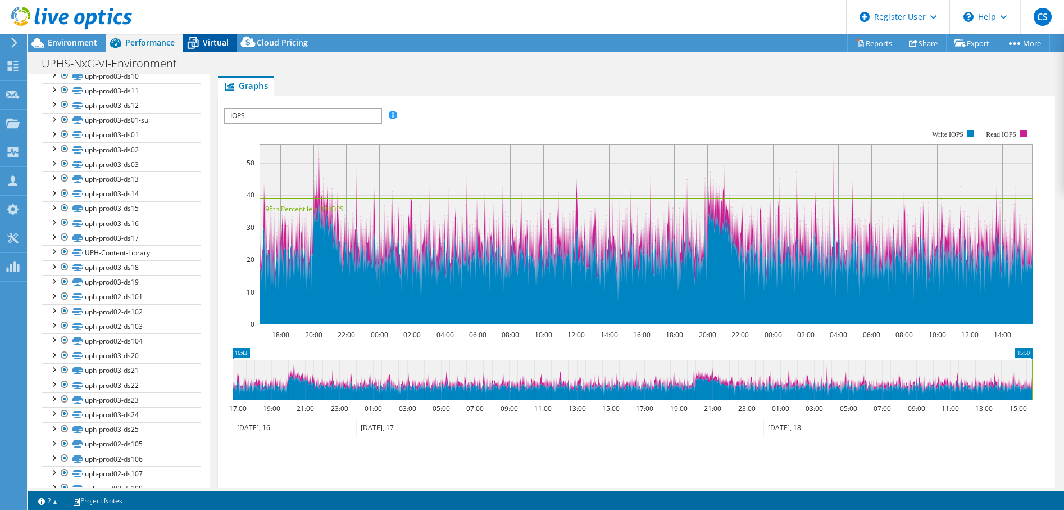
click at [215, 42] on span "Virtual" at bounding box center [216, 42] width 26 height 11
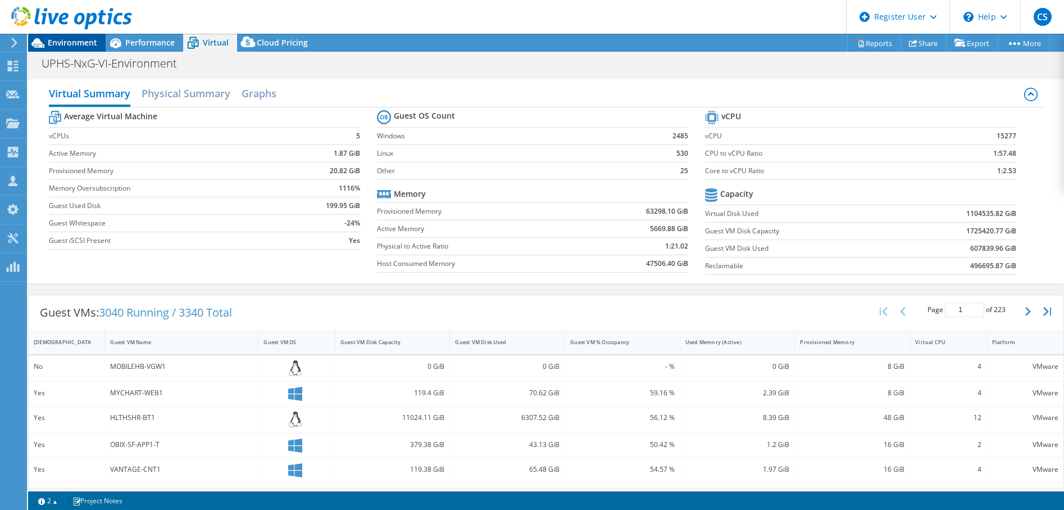
click at [75, 40] on span "Environment" at bounding box center [72, 42] width 49 height 11
